Goal: Task Accomplishment & Management: Manage account settings

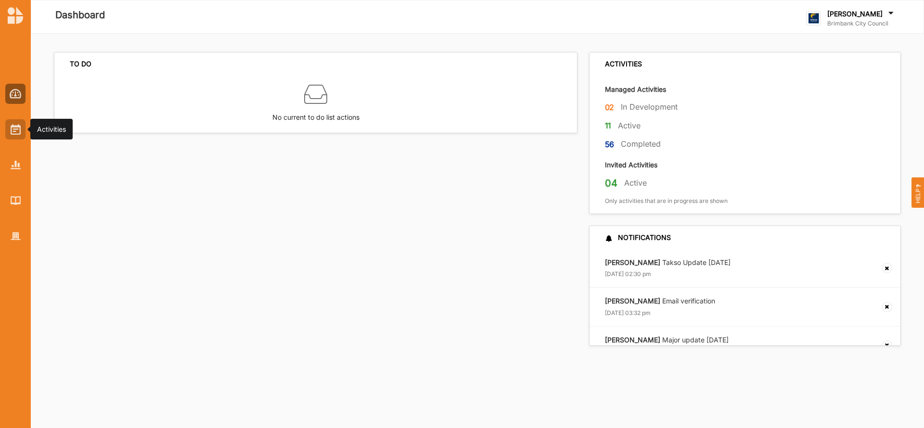
click at [15, 125] on img at bounding box center [16, 129] width 10 height 11
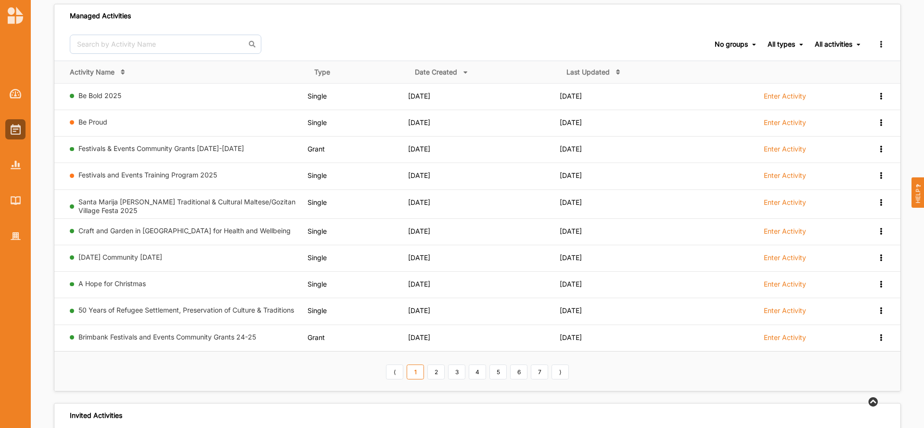
scroll to position [55, 0]
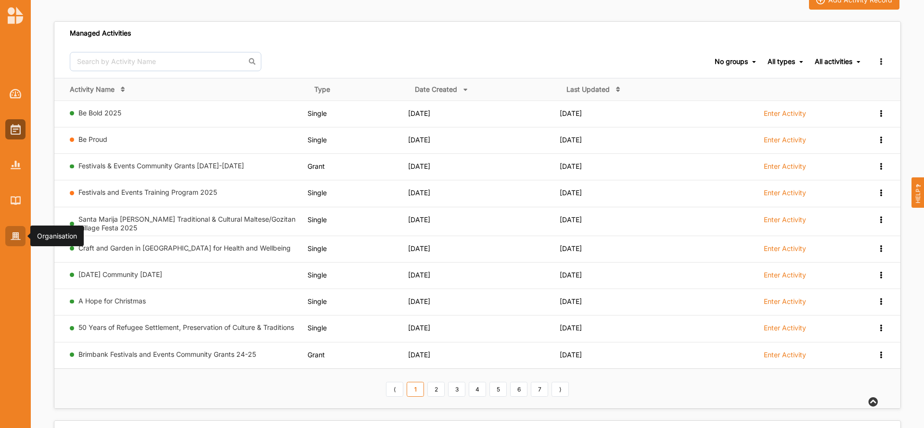
click at [10, 230] on div at bounding box center [15, 236] width 20 height 20
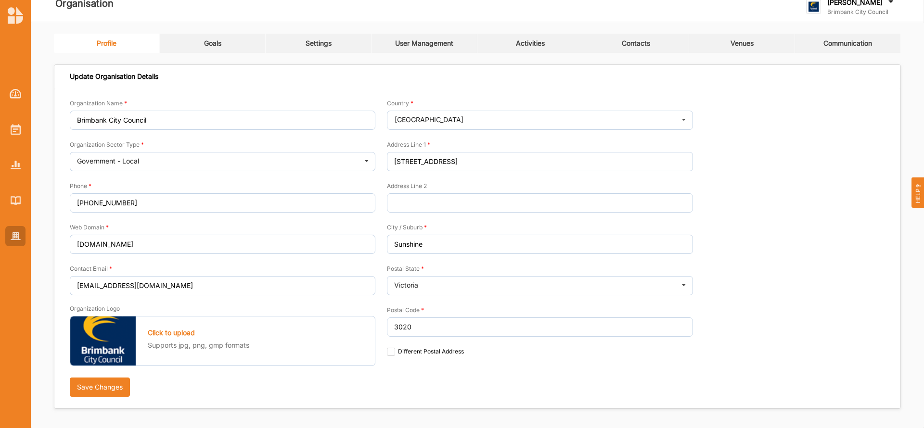
scroll to position [12, 0]
click at [427, 41] on div "User Management" at bounding box center [424, 43] width 58 height 9
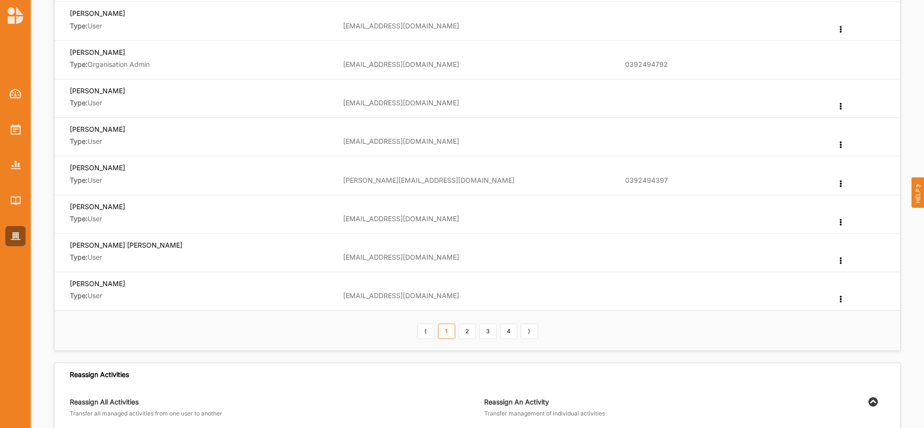
scroll to position [243, 0]
click at [466, 330] on link "2" at bounding box center [467, 329] width 17 height 15
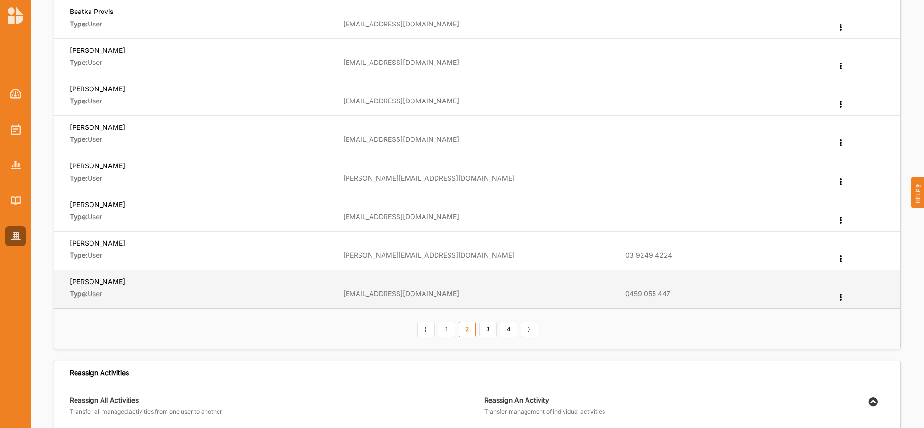
click at [746, 294] on td "0459 055 447" at bounding box center [724, 289] width 212 height 38
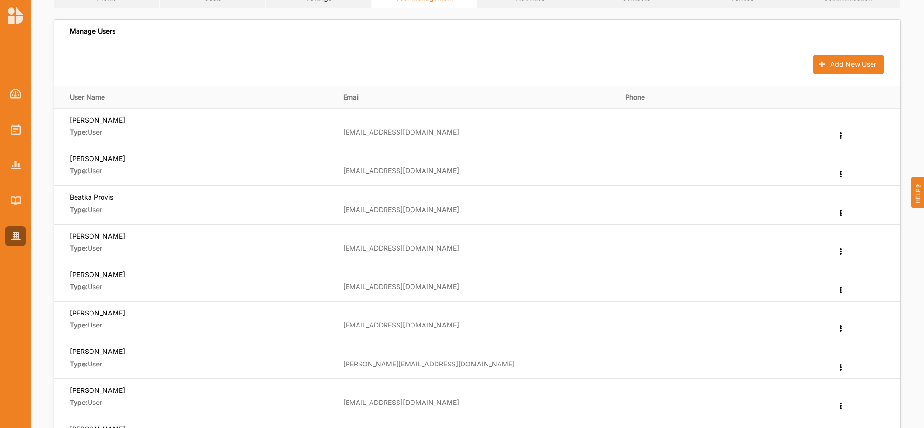
scroll to position [0, 0]
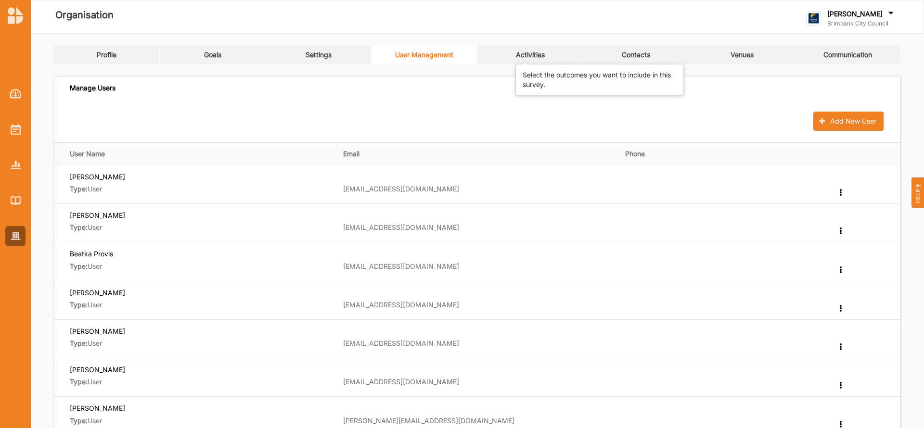
click at [522, 51] on div "Activities" at bounding box center [530, 55] width 29 height 9
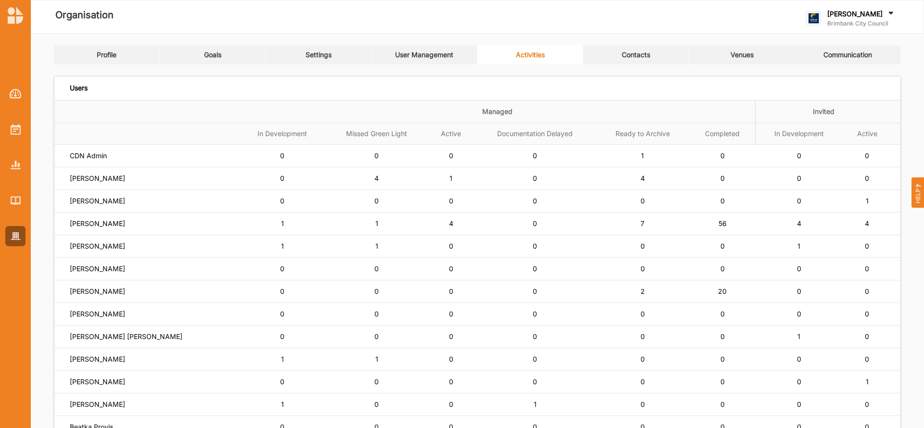
click at [892, 12] on icon at bounding box center [891, 14] width 10 height 11
click at [828, 121] on div "Log Out" at bounding box center [856, 119] width 84 height 9
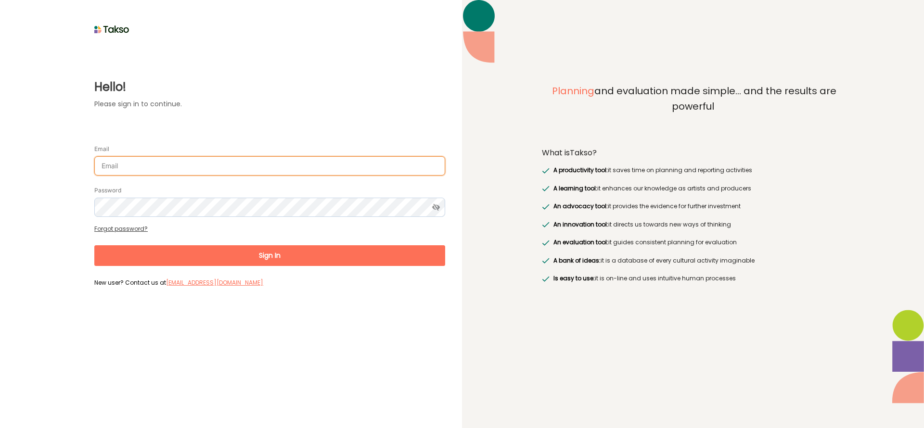
type input "[EMAIL_ADDRESS][DOMAIN_NAME]"
